Goal: Task Accomplishment & Management: Manage account settings

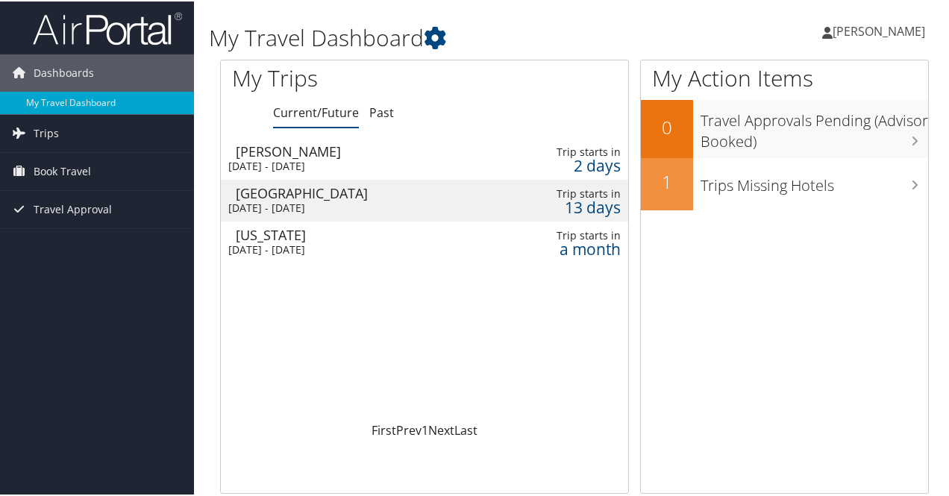
click at [849, 30] on span "[PERSON_NAME]" at bounding box center [879, 30] width 93 height 16
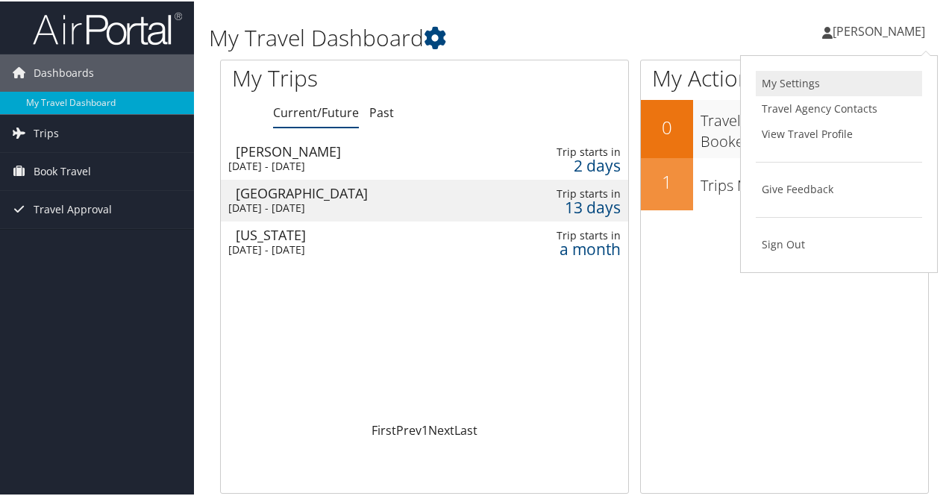
click at [798, 75] on link "My Settings" at bounding box center [839, 81] width 166 height 25
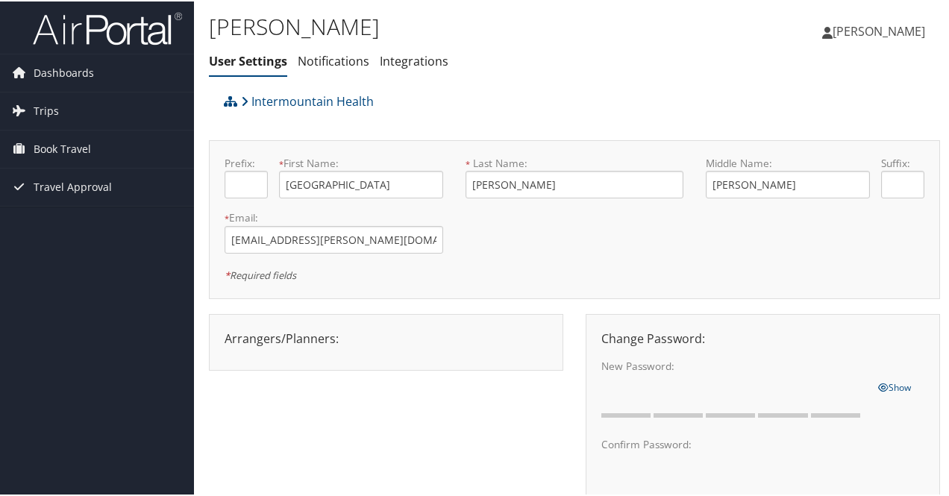
click at [839, 31] on span "[PERSON_NAME]" at bounding box center [879, 30] width 93 height 16
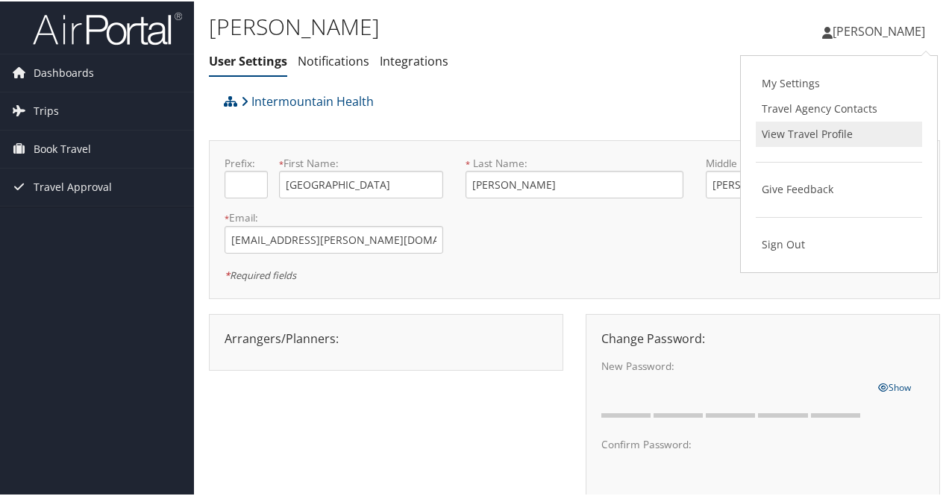
click at [822, 126] on link "View Travel Profile" at bounding box center [839, 132] width 166 height 25
